Goal: Transaction & Acquisition: Book appointment/travel/reservation

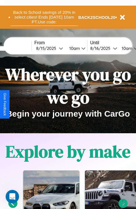
click at [44, 17] on button "Back to School savings of 20% in select cities! Ends 9/1 at 10am PT. Use code:" at bounding box center [44, 16] width 68 height 17
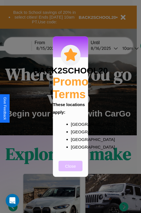
click at [70, 170] on button "Close" at bounding box center [71, 166] width 24 height 10
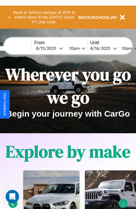
click at [19, 48] on input "text" at bounding box center [10, 48] width 42 height 5
type input "*****"
click at [56, 48] on div "8 / 15 / 2025" at bounding box center [47, 48] width 23 height 5
select select "*"
select select "****"
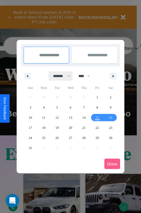
click at [59, 76] on select "******* ******** ***** ***** *** **** **** ****** ********* ******* ******** **…" at bounding box center [61, 75] width 24 height 9
select select "*"
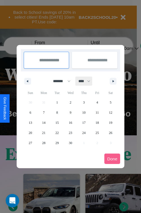
click at [87, 81] on select "**** **** **** **** **** **** **** **** **** **** **** **** **** **** **** ****…" at bounding box center [83, 81] width 17 height 9
select select "****"
click at [84, 112] on span "9" at bounding box center [84, 112] width 2 height 10
type input "**********"
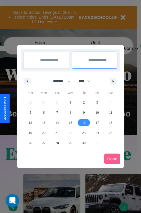
click at [84, 122] on span "16" at bounding box center [83, 123] width 3 height 10
type input "**********"
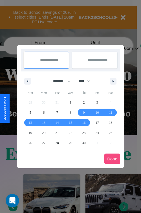
click at [112, 159] on button "Done" at bounding box center [112, 159] width 16 height 10
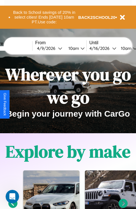
click at [80, 48] on div "10am" at bounding box center [73, 48] width 15 height 5
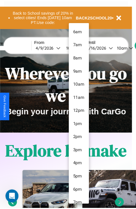
scroll to position [59, 0]
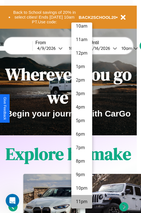
click at [81, 202] on li "11pm" at bounding box center [81, 202] width 21 height 14
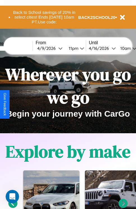
click at [133, 48] on div "10am" at bounding box center [125, 48] width 15 height 5
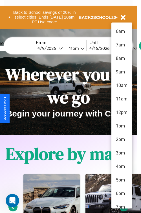
click at [121, 204] on li "7pm" at bounding box center [121, 207] width 21 height 14
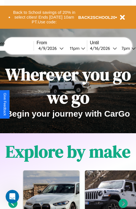
scroll to position [0, 19]
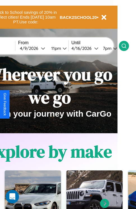
click at [127, 46] on icon at bounding box center [125, 46] width 6 height 6
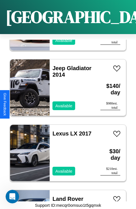
scroll to position [3938, 0]
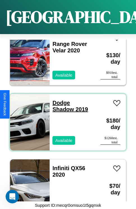
click at [60, 100] on link "Dodge Shadow 2019" at bounding box center [71, 106] width 36 height 13
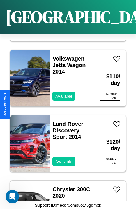
scroll to position [7007, 0]
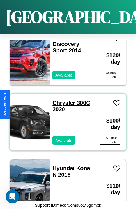
click at [62, 100] on link "Chrysler 300C 2020" at bounding box center [72, 106] width 38 height 13
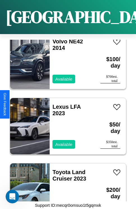
scroll to position [7921, 0]
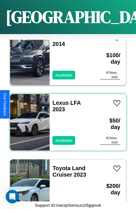
click at [66, 119] on div "Lexus LFA 2023 Available" at bounding box center [72, 122] width 45 height 56
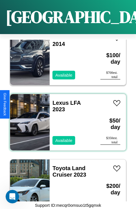
click at [66, 119] on div "Lexus LFA 2023 Available" at bounding box center [72, 122] width 45 height 56
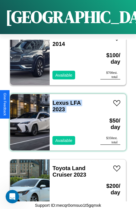
click at [66, 119] on div "Lexus LFA 2023 Available" at bounding box center [72, 122] width 45 height 56
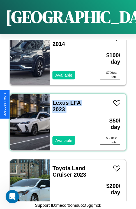
click at [66, 119] on div "Lexus LFA 2023 Available" at bounding box center [72, 122] width 45 height 56
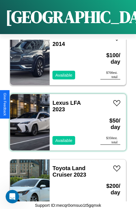
click at [66, 119] on div "Lexus LFA 2023 Available" at bounding box center [72, 122] width 45 height 56
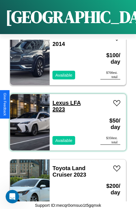
click at [59, 100] on link "Lexus LFA 2023" at bounding box center [67, 106] width 28 height 13
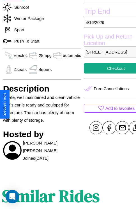
scroll to position [165, 21]
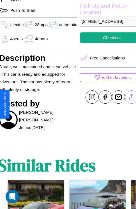
click at [132, 98] on line at bounding box center [132, 96] width 0 height 4
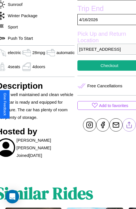
scroll to position [106, 27]
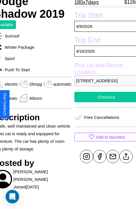
click at [104, 102] on button "Checkout" at bounding box center [107, 97] width 64 height 10
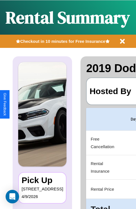
scroll to position [0, 106]
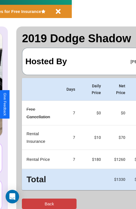
click at [27, 203] on button "Back" at bounding box center [49, 203] width 55 height 10
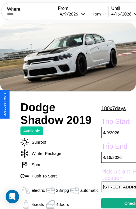
scroll to position [4, 0]
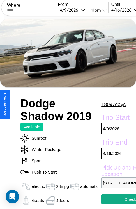
click at [113, 104] on p "180 x 7 days" at bounding box center [114, 104] width 24 height 9
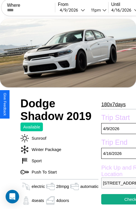
click at [113, 104] on p "180 x 7 days" at bounding box center [114, 104] width 24 height 9
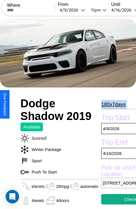
click at [113, 104] on p "180 x 7 days" at bounding box center [114, 104] width 24 height 9
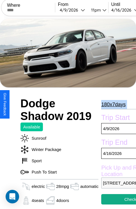
click at [113, 104] on p "180 x 7 days" at bounding box center [114, 104] width 24 height 9
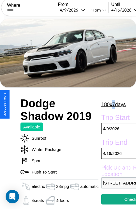
click at [113, 104] on p "180 x 7 days" at bounding box center [114, 104] width 24 height 9
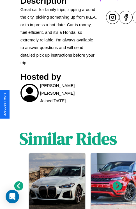
scroll to position [308, 0]
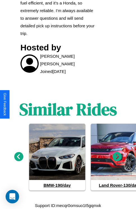
click at [118, 156] on icon at bounding box center [117, 156] width 9 height 9
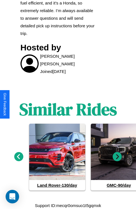
click at [118, 156] on icon at bounding box center [117, 156] width 9 height 9
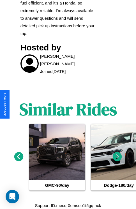
click at [19, 156] on icon at bounding box center [18, 156] width 9 height 9
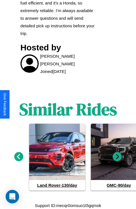
click at [118, 156] on icon at bounding box center [117, 156] width 9 height 9
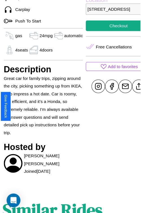
scroll to position [180, 24]
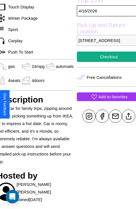
click at [104, 100] on p "Add to favorites" at bounding box center [113, 97] width 29 height 8
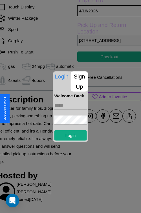
click at [70, 105] on input "text" at bounding box center [70, 105] width 32 height 9
type input "**********"
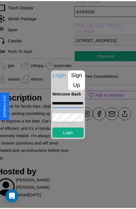
scroll to position [0, 0]
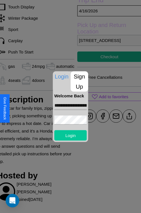
click at [70, 135] on button "Login" at bounding box center [70, 135] width 32 height 10
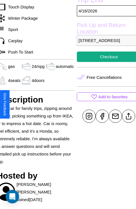
scroll to position [180, 24]
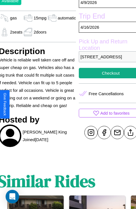
scroll to position [180, 24]
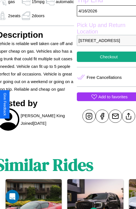
click at [104, 100] on p "Add to favorites" at bounding box center [113, 97] width 29 height 8
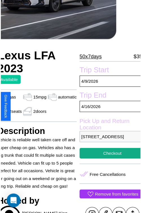
scroll to position [62, 24]
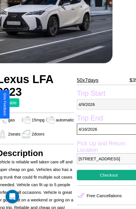
click at [104, 104] on p "4 / 9 / 2026" at bounding box center [109, 104] width 64 height 11
select select "*"
select select "****"
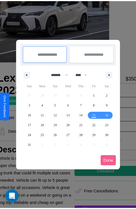
scroll to position [0, 24]
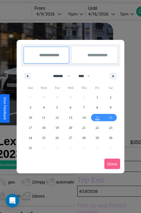
click at [57, 14] on div at bounding box center [70, 106] width 141 height 213
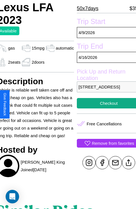
scroll to position [140, 24]
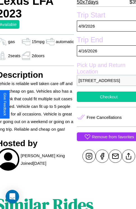
click at [104, 102] on button "Checkout" at bounding box center [109, 96] width 64 height 10
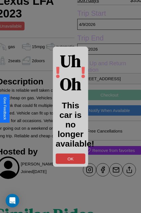
click at [70, 158] on button "OK" at bounding box center [71, 158] width 30 height 10
